Goal: Check status: Check status

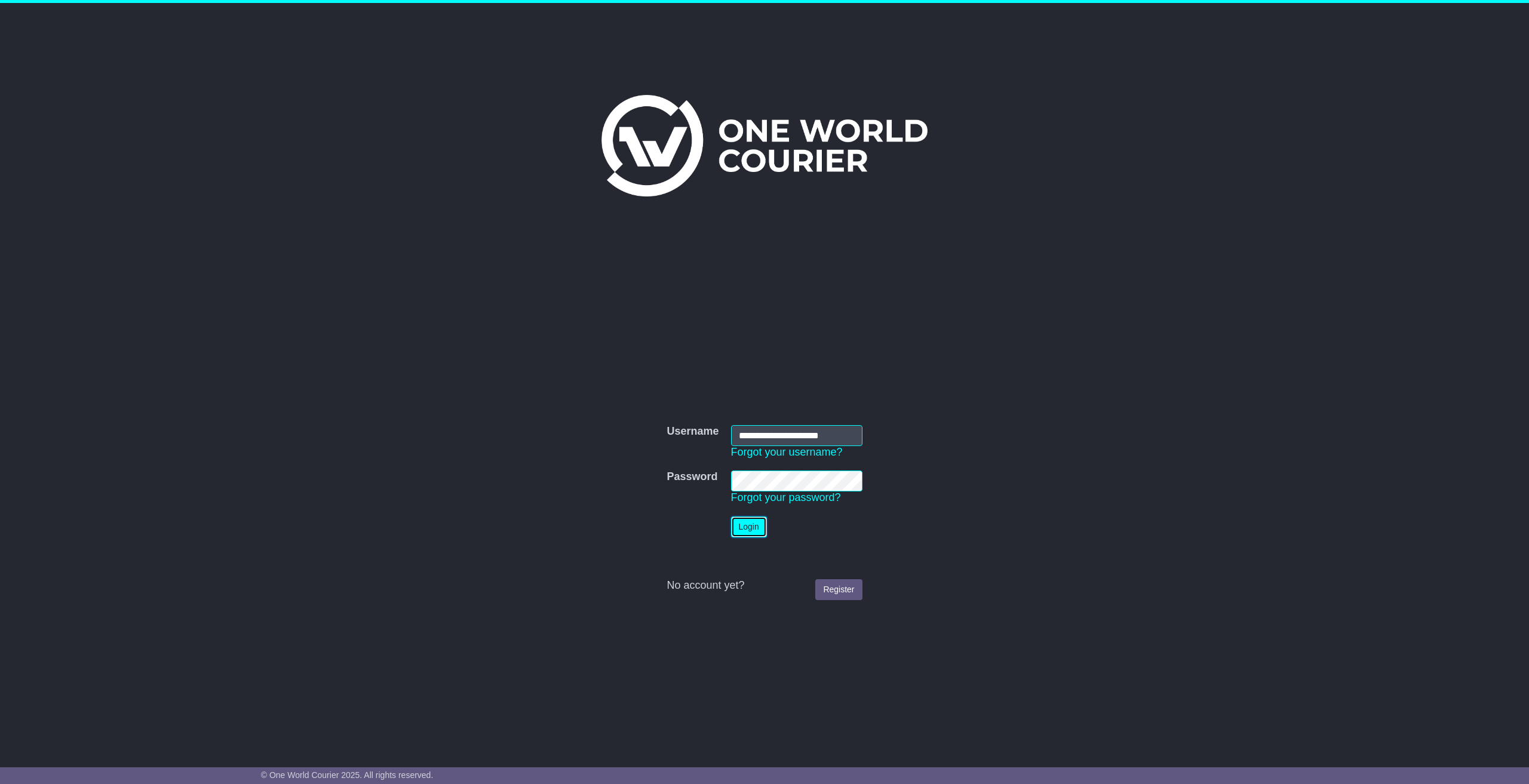
click at [753, 527] on button "Login" at bounding box center [748, 527] width 36 height 21
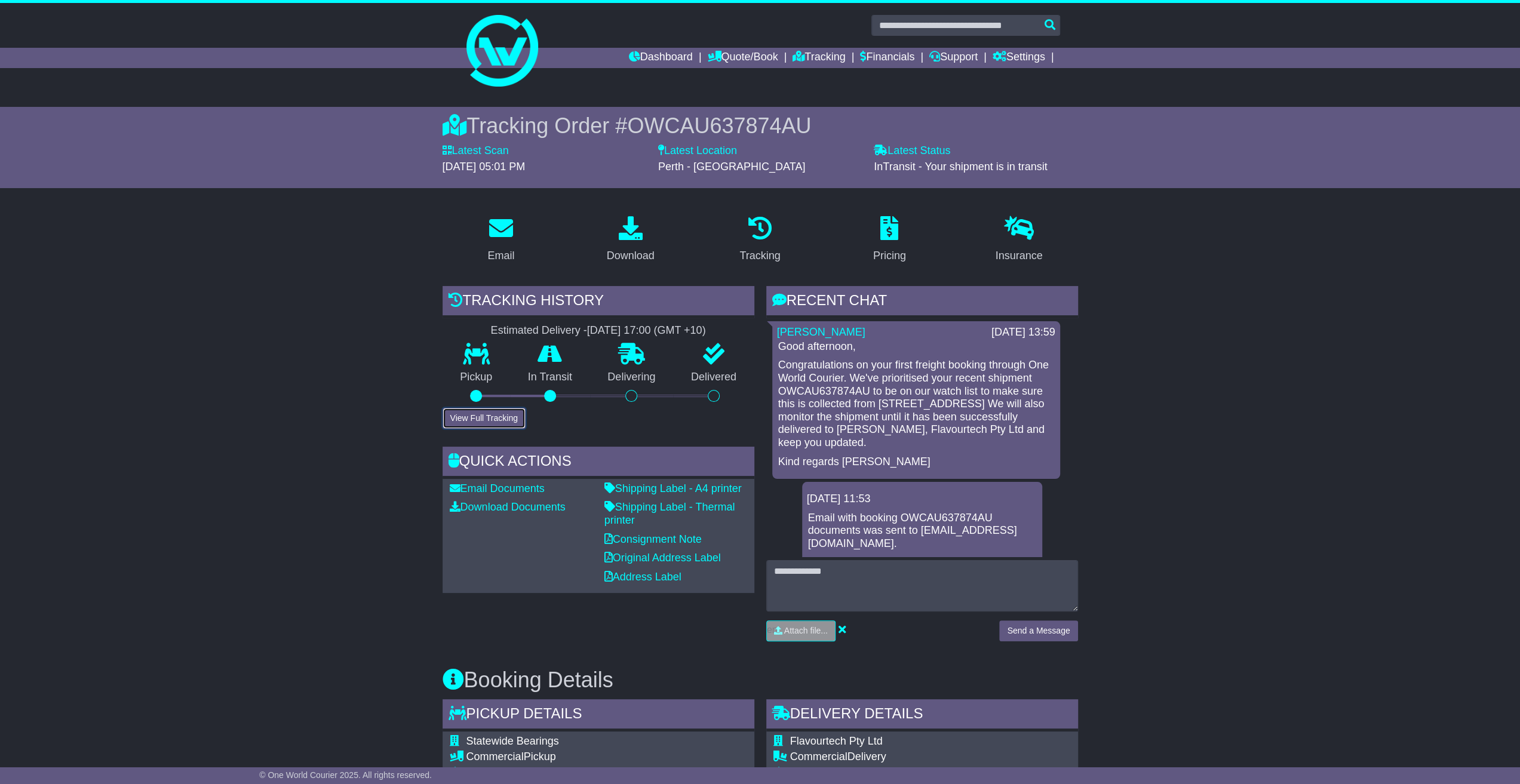
click at [492, 420] on button "View Full Tracking" at bounding box center [483, 418] width 83 height 21
